Goal: Find contact information: Find contact information

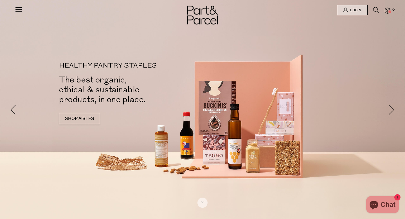
click at [20, 10] on icon at bounding box center [19, 9] width 8 height 8
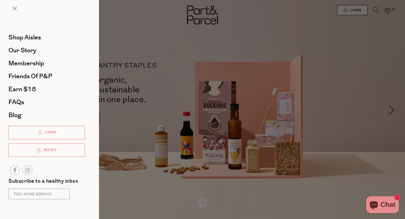
click at [118, 40] on div at bounding box center [202, 109] width 405 height 219
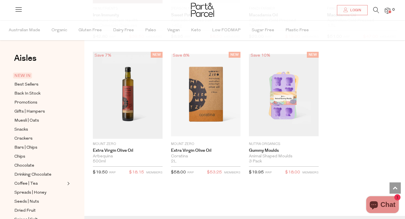
scroll to position [1071, 0]
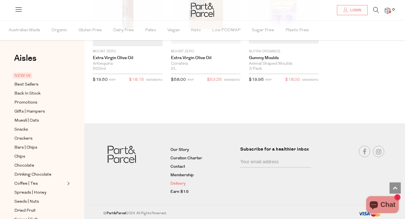
click at [179, 182] on link "Delivery" at bounding box center [203, 183] width 66 height 7
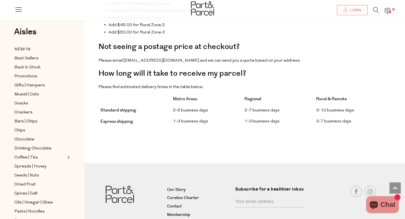
scroll to position [466, 0]
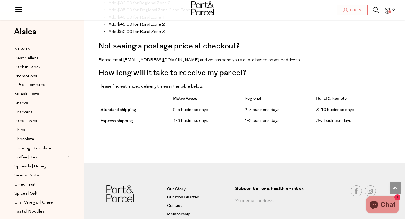
click at [177, 57] on p "Please email hello@partandparcel.com.au and we can send you a quote based on yo…" at bounding box center [244, 60] width 292 height 7
drag, startPoint x: 177, startPoint y: 50, endPoint x: 128, endPoint y: 50, distance: 49.2
click at [127, 57] on p "Please email hello@partandparcel.com.au and we can send you a quote based on yo…" at bounding box center [244, 60] width 292 height 7
copy p "hello@partandparcel.com.au"
